Goal: Navigation & Orientation: Find specific page/section

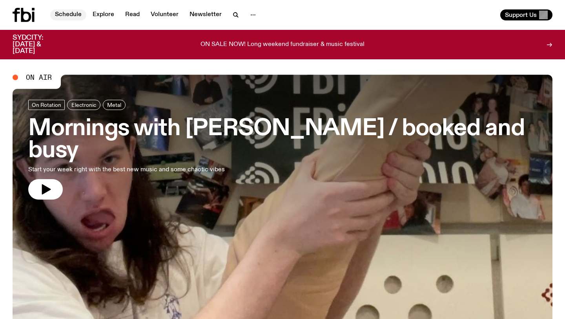
click at [75, 19] on link "Schedule" at bounding box center [68, 14] width 36 height 11
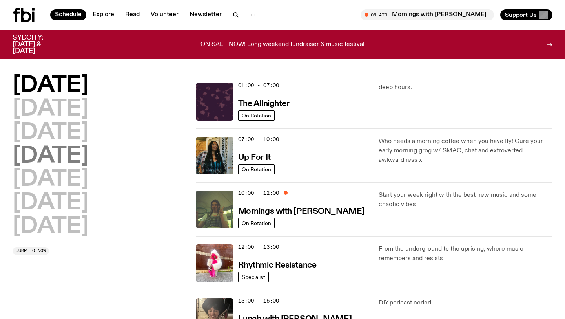
click at [77, 158] on h2 "[DATE]" at bounding box center [51, 156] width 76 height 22
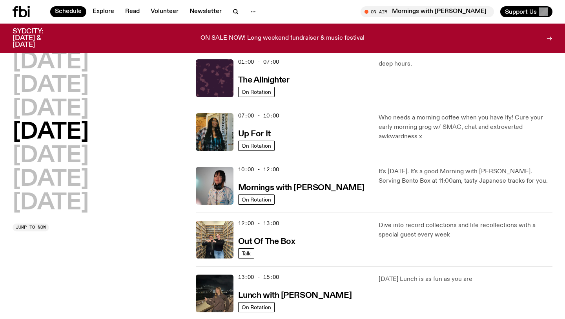
scroll to position [22, 0]
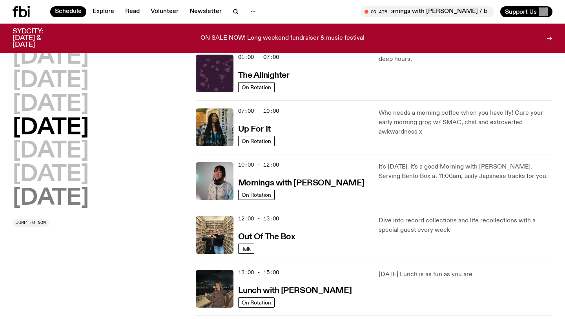
click at [48, 187] on h2 "[DATE]" at bounding box center [51, 198] width 76 height 22
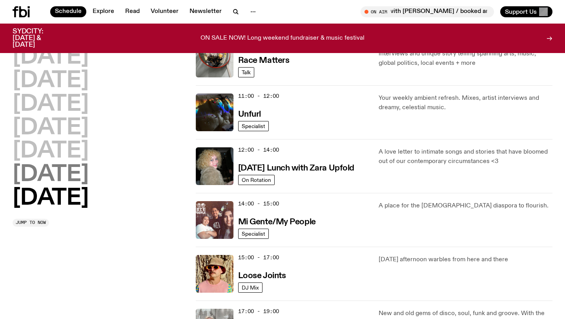
click at [80, 182] on h2 "[DATE]" at bounding box center [51, 175] width 76 height 22
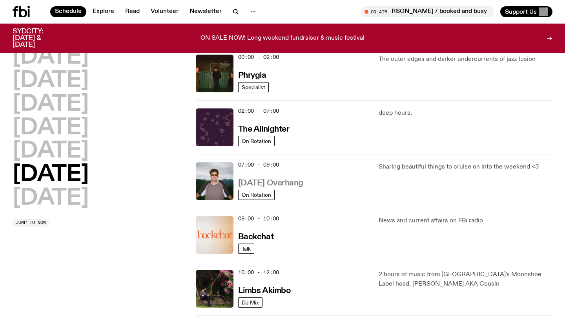
click at [299, 186] on h3 "[DATE] Overhang" at bounding box center [270, 183] width 65 height 8
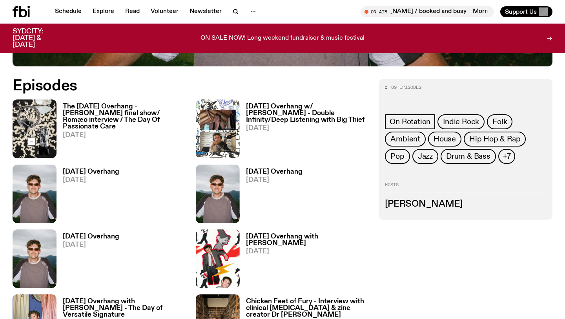
scroll to position [348, 0]
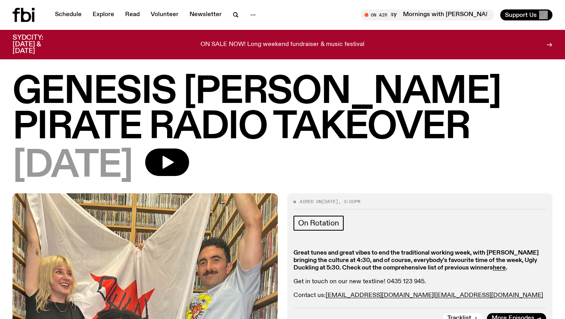
click at [17, 14] on icon at bounding box center [16, 15] width 7 height 14
